Goal: Check status

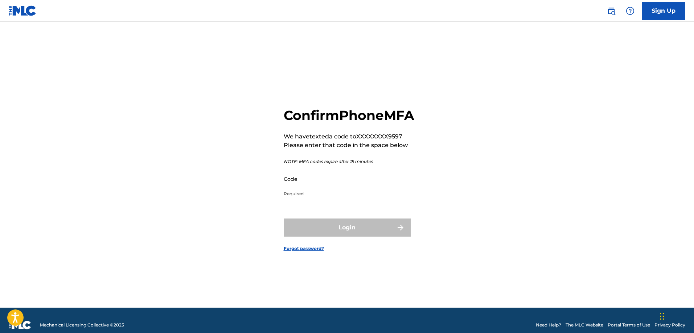
click at [330, 186] on input "Code" at bounding box center [345, 179] width 123 height 21
click at [299, 188] on input "Code" at bounding box center [345, 179] width 123 height 21
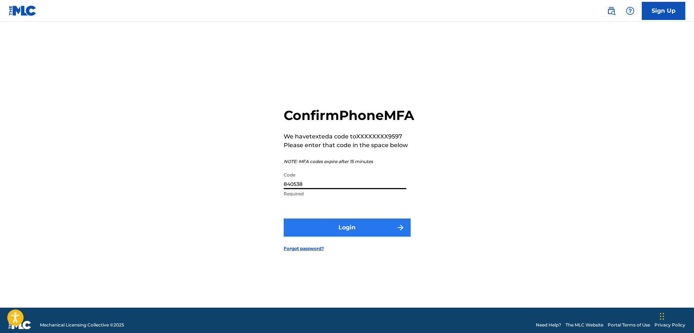
type input "840538"
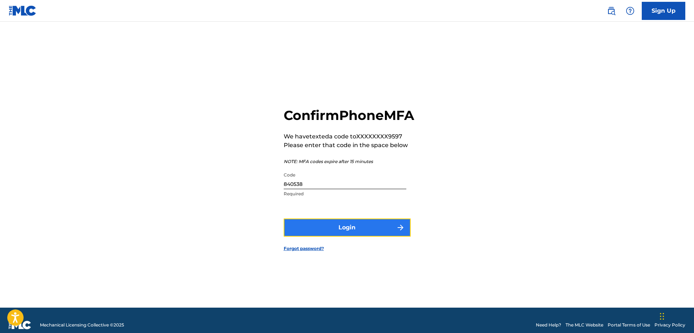
click at [343, 237] on button "Login" at bounding box center [347, 228] width 127 height 18
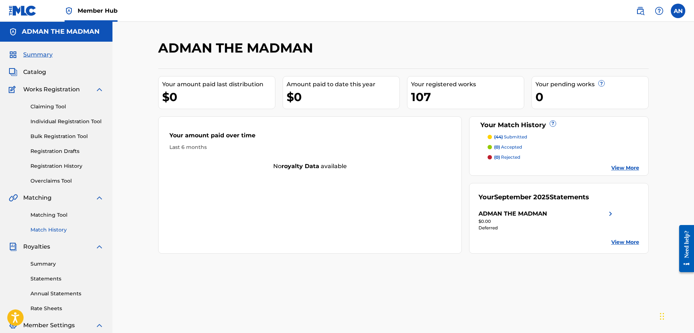
click at [57, 233] on link "Match History" at bounding box center [66, 230] width 73 height 8
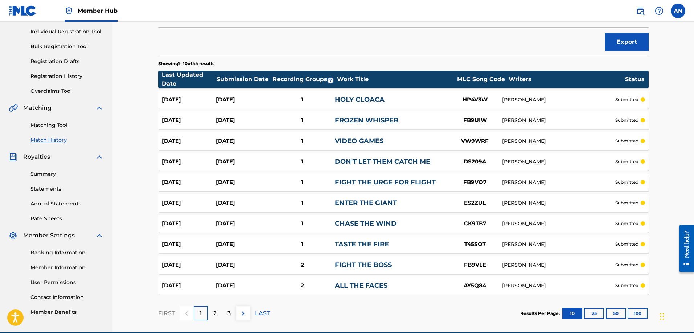
scroll to position [15, 0]
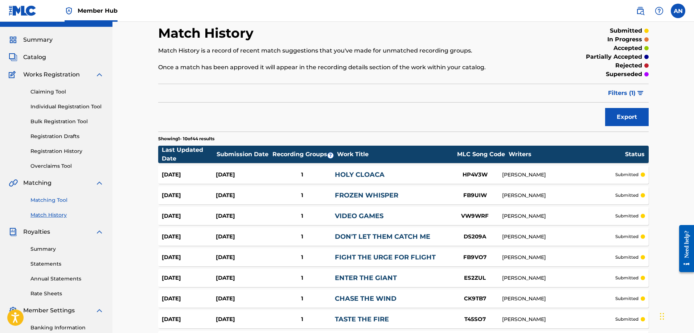
click at [59, 200] on link "Matching Tool" at bounding box center [66, 201] width 73 height 8
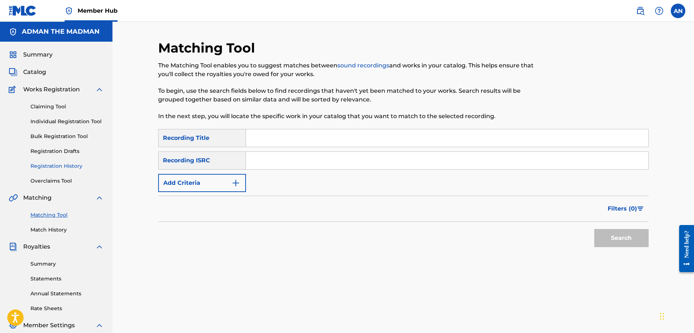
click at [55, 164] on link "Registration History" at bounding box center [66, 166] width 73 height 8
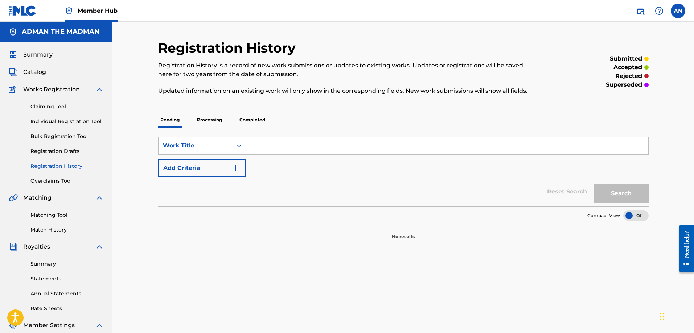
click at [200, 122] on p "Processing" at bounding box center [209, 119] width 29 height 15
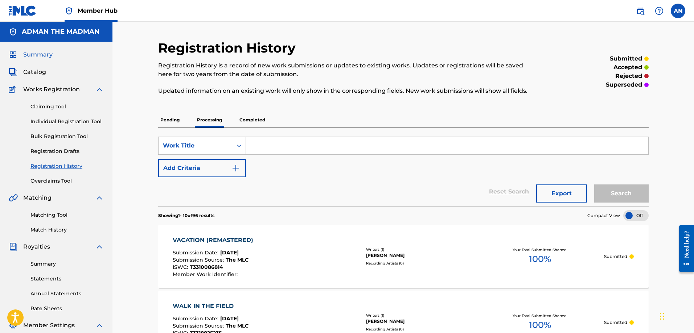
click at [40, 59] on span "Summary" at bounding box center [37, 54] width 29 height 9
